Goal: Entertainment & Leisure: Consume media (video, audio)

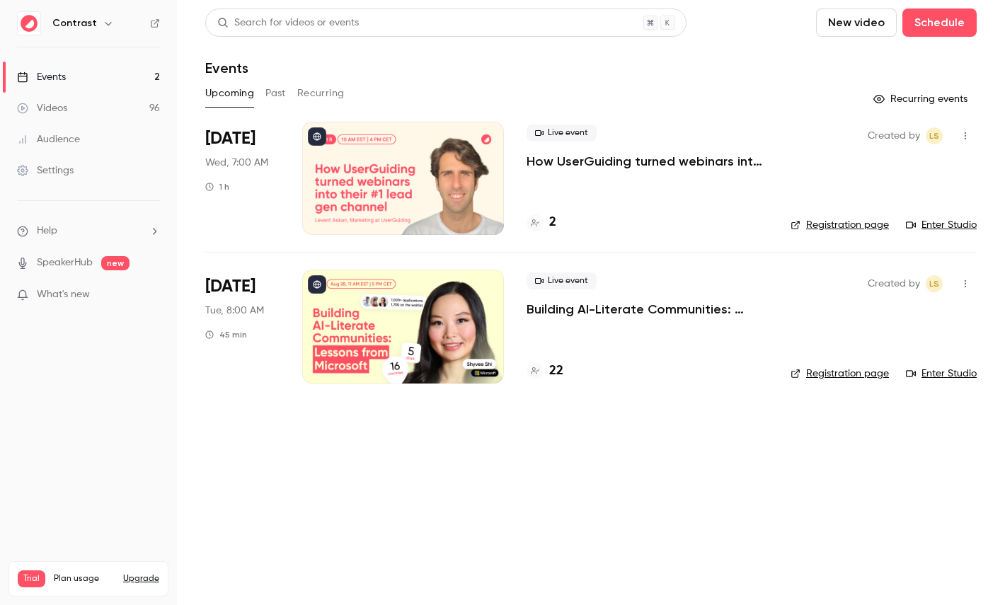
click at [417, 202] on div at bounding box center [403, 178] width 202 height 113
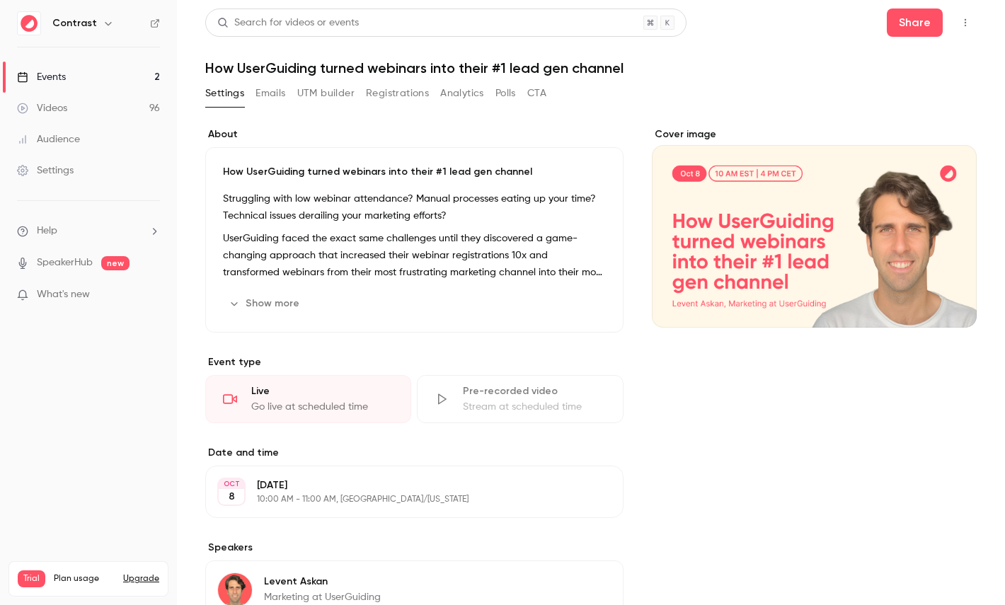
click at [129, 110] on link "Videos 96" at bounding box center [88, 108] width 177 height 31
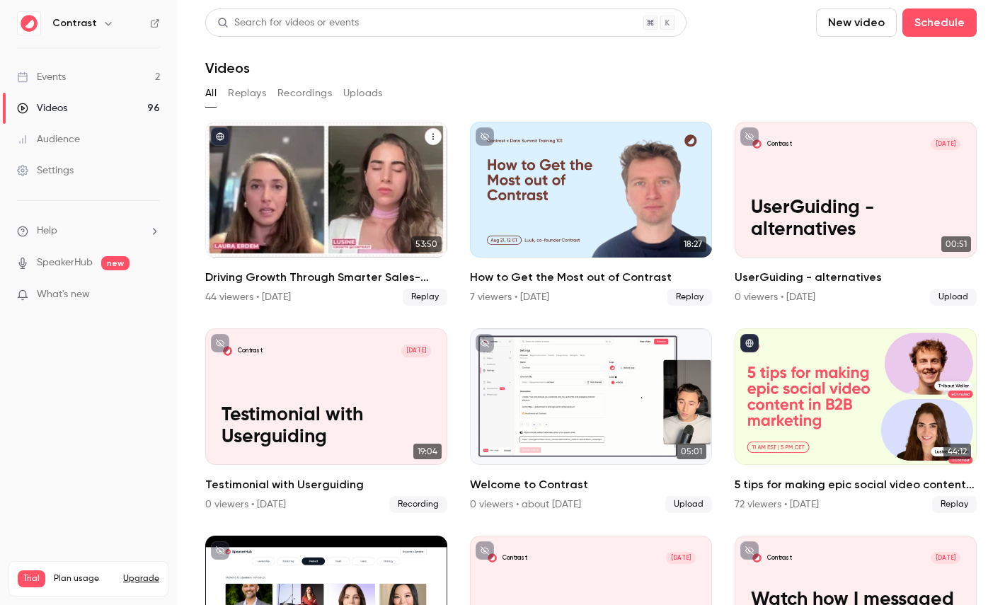
click at [356, 185] on div "Driving Growth Through Smarter Sales-Marketing Collaboration" at bounding box center [326, 190] width 242 height 136
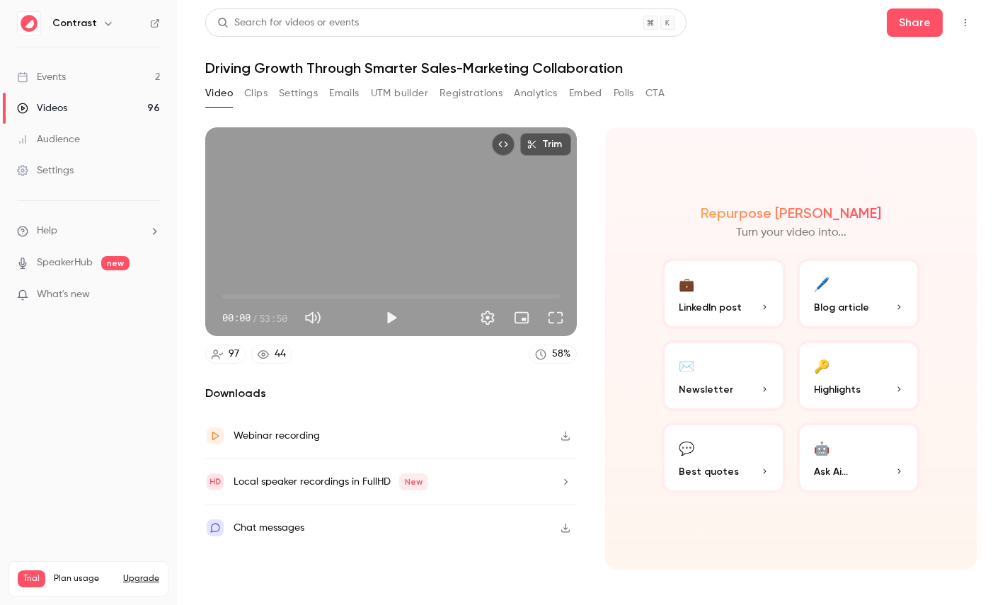
click at [342, 476] on div "Local speaker recordings in FullHD New" at bounding box center [331, 482] width 195 height 17
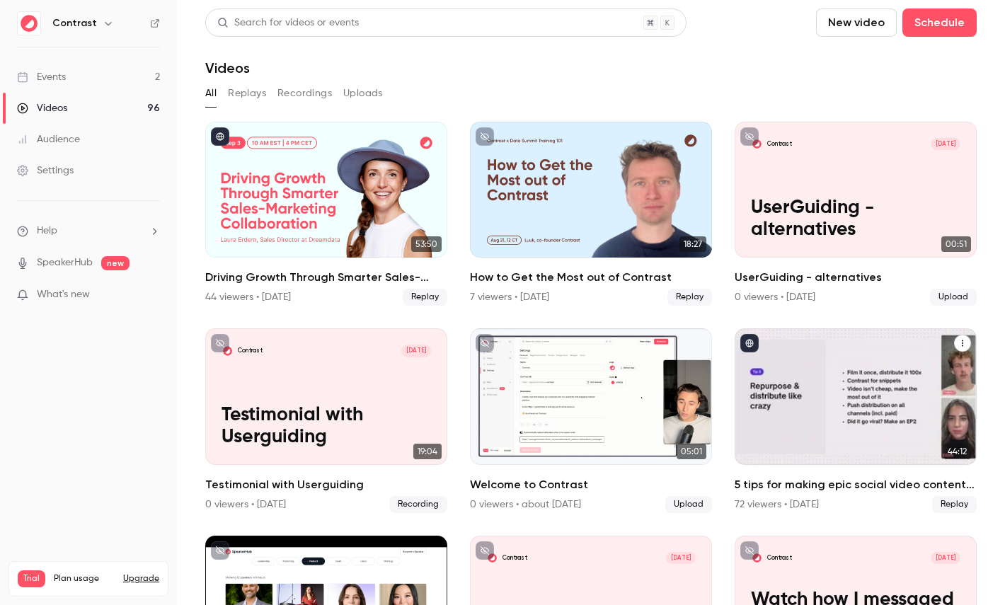
click at [874, 359] on div "5 tips for making epic social video content in B2B marketing" at bounding box center [856, 396] width 242 height 136
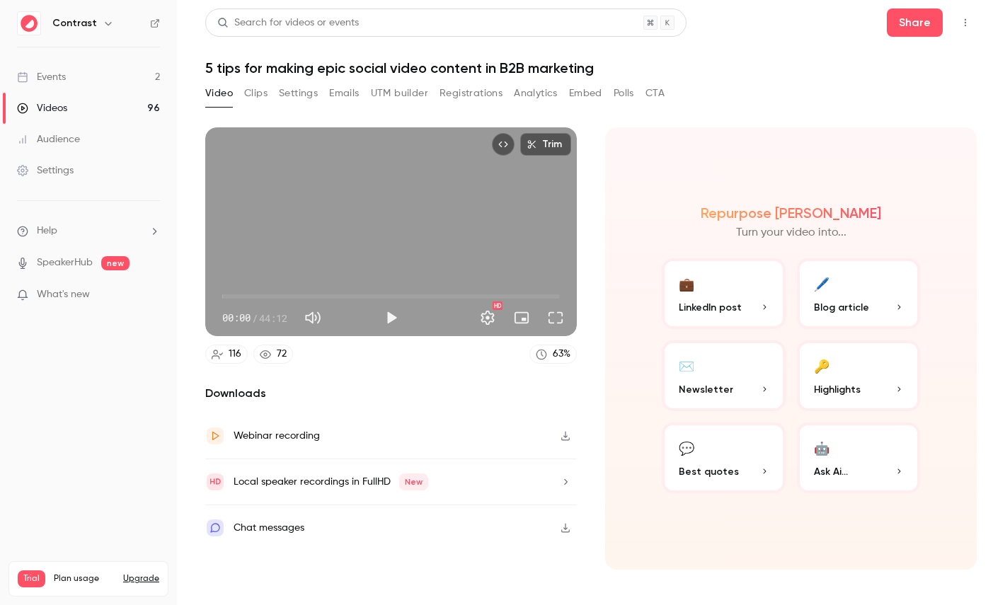
click at [396, 468] on div "Local speaker recordings in FullHD New" at bounding box center [391, 482] width 372 height 46
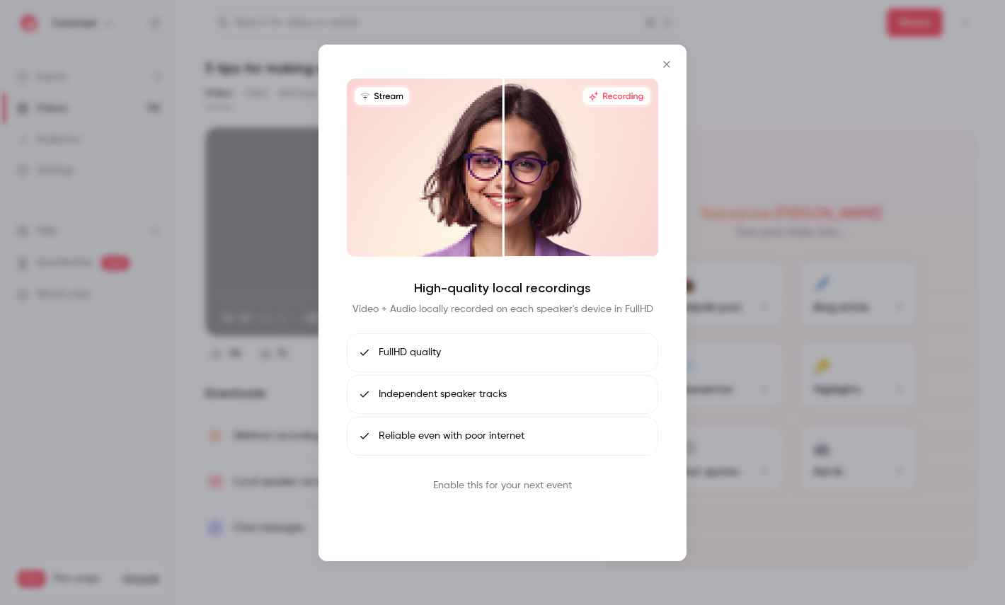
click at [501, 513] on button "Book call" at bounding box center [503, 519] width 74 height 28
